Goal: Information Seeking & Learning: Learn about a topic

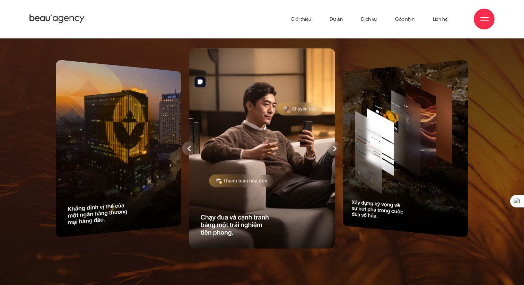
click at [324, 141] on img at bounding box center [262, 149] width 146 height 201
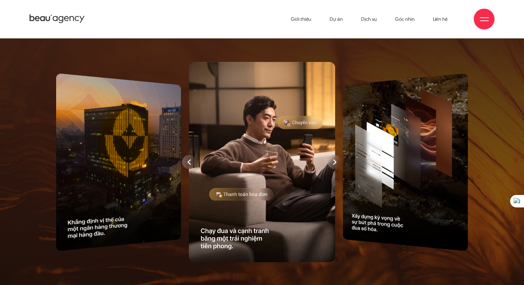
click at [339, 169] on div at bounding box center [335, 162] width 14 height 14
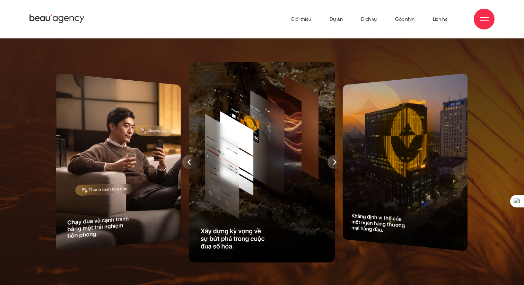
click at [335, 165] on icon at bounding box center [334, 162] width 3 height 6
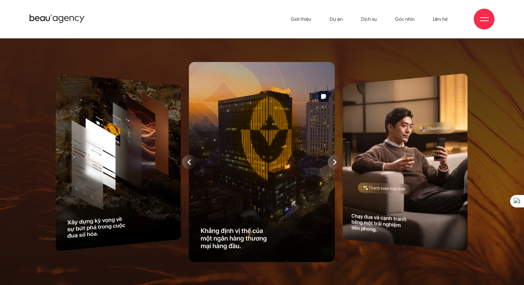
click at [335, 165] on icon at bounding box center [334, 162] width 3 height 6
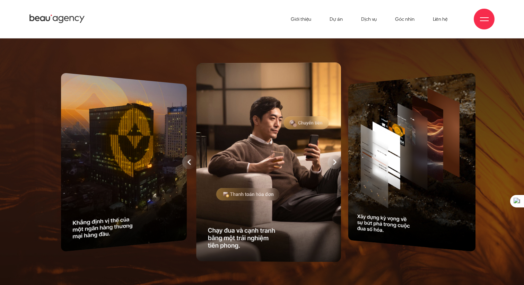
click at [335, 187] on div at bounding box center [268, 162] width 150 height 205
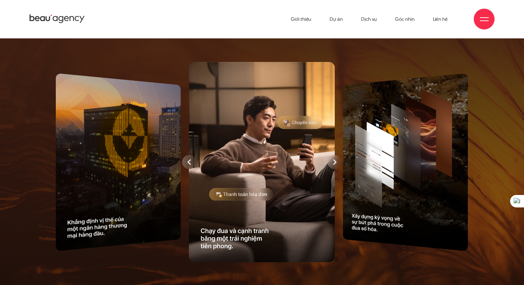
click at [335, 165] on icon at bounding box center [334, 162] width 3 height 6
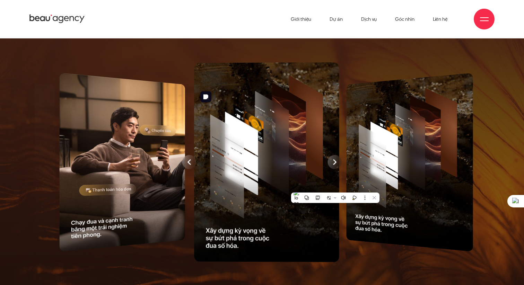
click at [335, 187] on div at bounding box center [266, 161] width 151 height 205
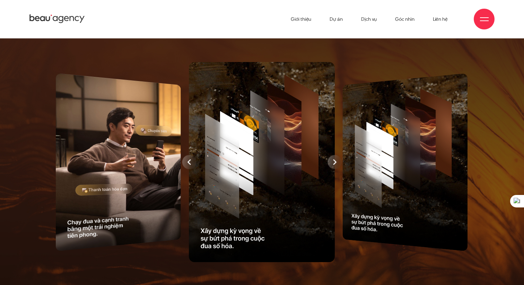
click at [335, 165] on icon at bounding box center [334, 162] width 3 height 6
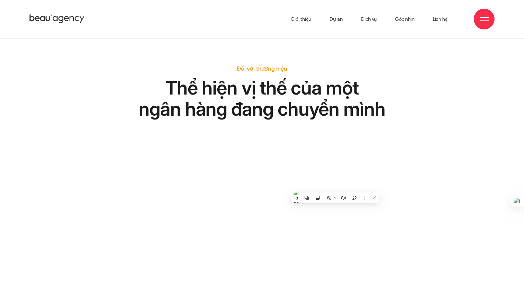
click at [316, 111] on h2 "Thể hiện vị thế của một ngân hàng đang chuyển mình" at bounding box center [262, 98] width 302 height 42
